Goal: Task Accomplishment & Management: Manage account settings

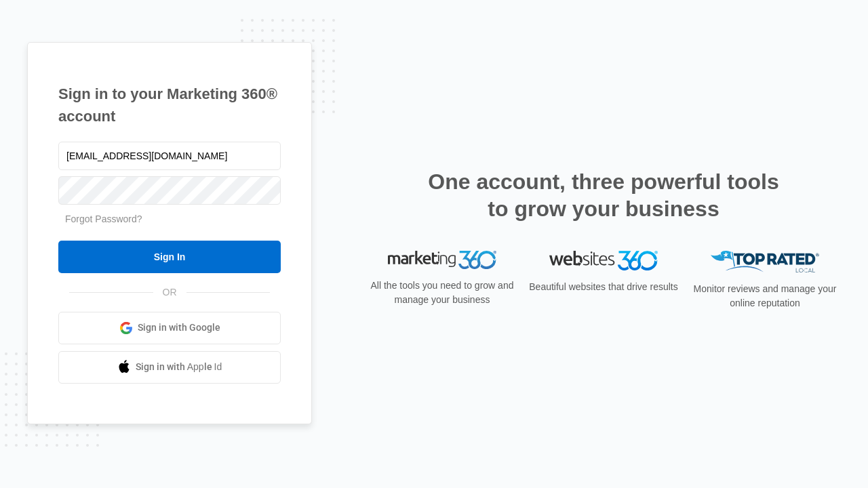
type input "dankie614@gmail.com"
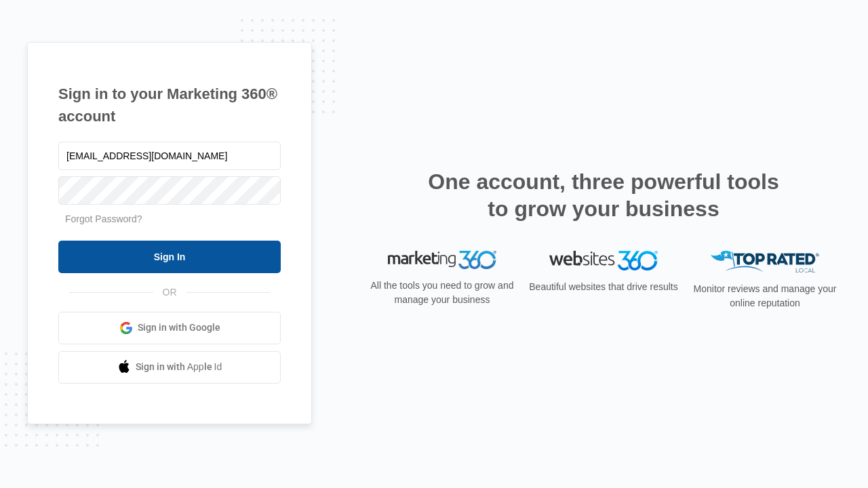
click at [170, 256] on input "Sign In" at bounding box center [169, 257] width 222 height 33
